Goal: Browse casually

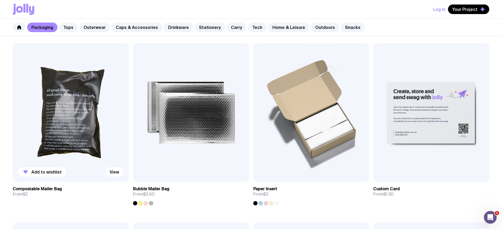
scroll to position [433, 0]
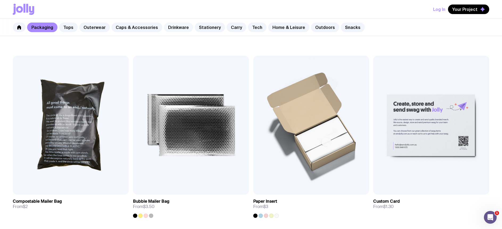
click at [174, 29] on link "Drinkware" at bounding box center [178, 28] width 29 height 10
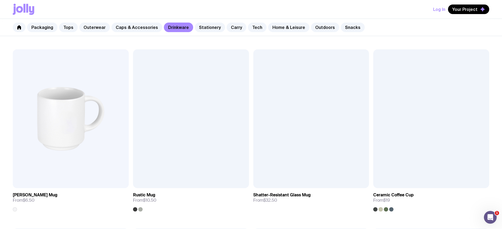
scroll to position [91, 0]
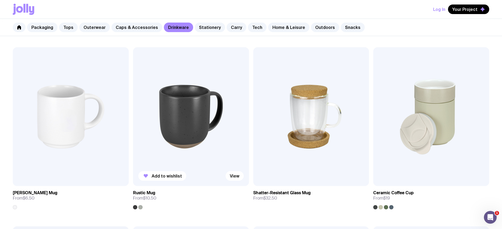
click at [183, 127] on img at bounding box center [191, 116] width 116 height 139
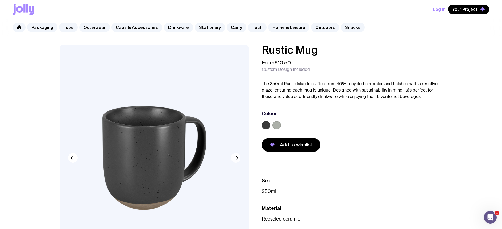
click at [236, 160] on icon "button" at bounding box center [235, 158] width 6 height 6
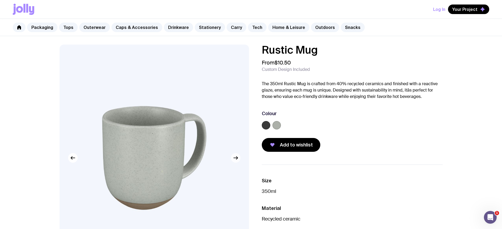
click at [236, 159] on icon "button" at bounding box center [236, 158] width 1 height 3
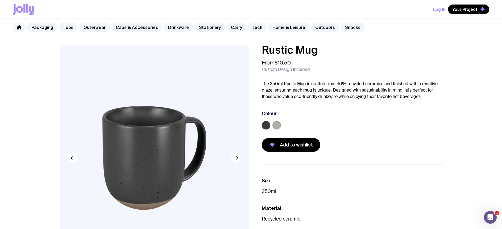
scroll to position [91, 0]
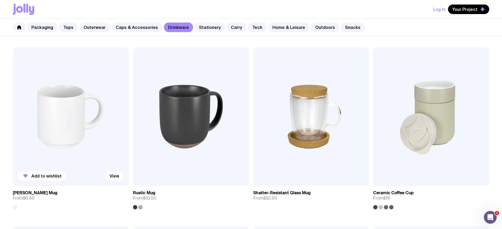
click at [67, 129] on img at bounding box center [71, 116] width 116 height 139
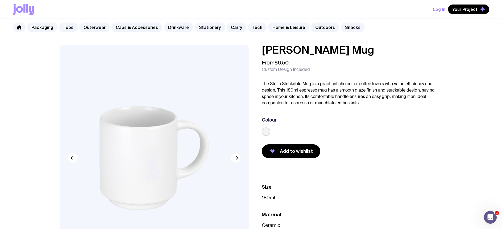
scroll to position [91, 0]
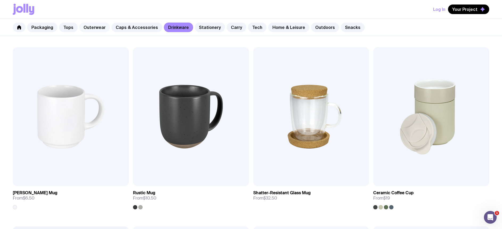
click at [94, 27] on link "Outerwear" at bounding box center [94, 28] width 31 height 10
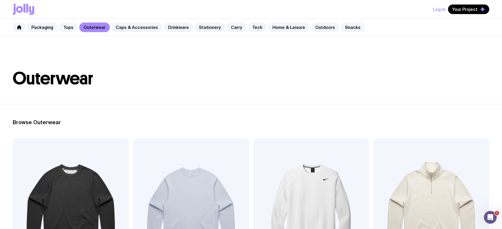
click at [66, 27] on link "Tops" at bounding box center [68, 28] width 19 height 10
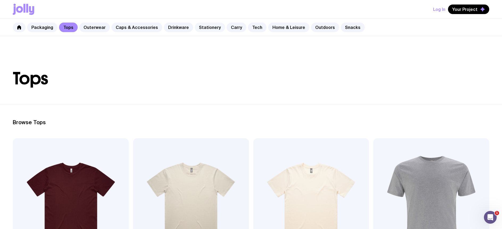
click at [203, 29] on link "Stationery" at bounding box center [210, 28] width 30 height 10
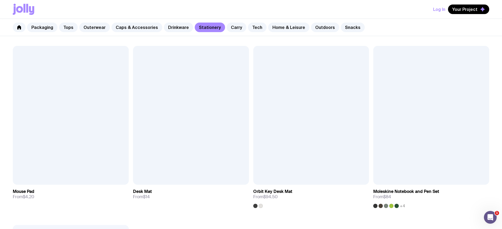
scroll to position [990, 0]
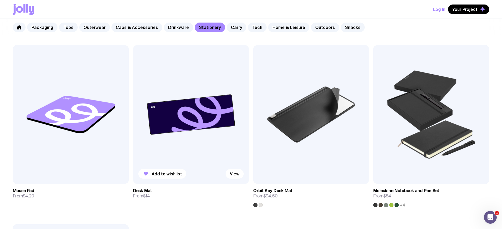
click at [179, 122] on img at bounding box center [191, 114] width 116 height 139
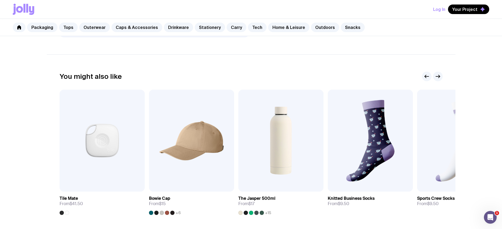
scroll to position [235, 0]
